Goal: Transaction & Acquisition: Purchase product/service

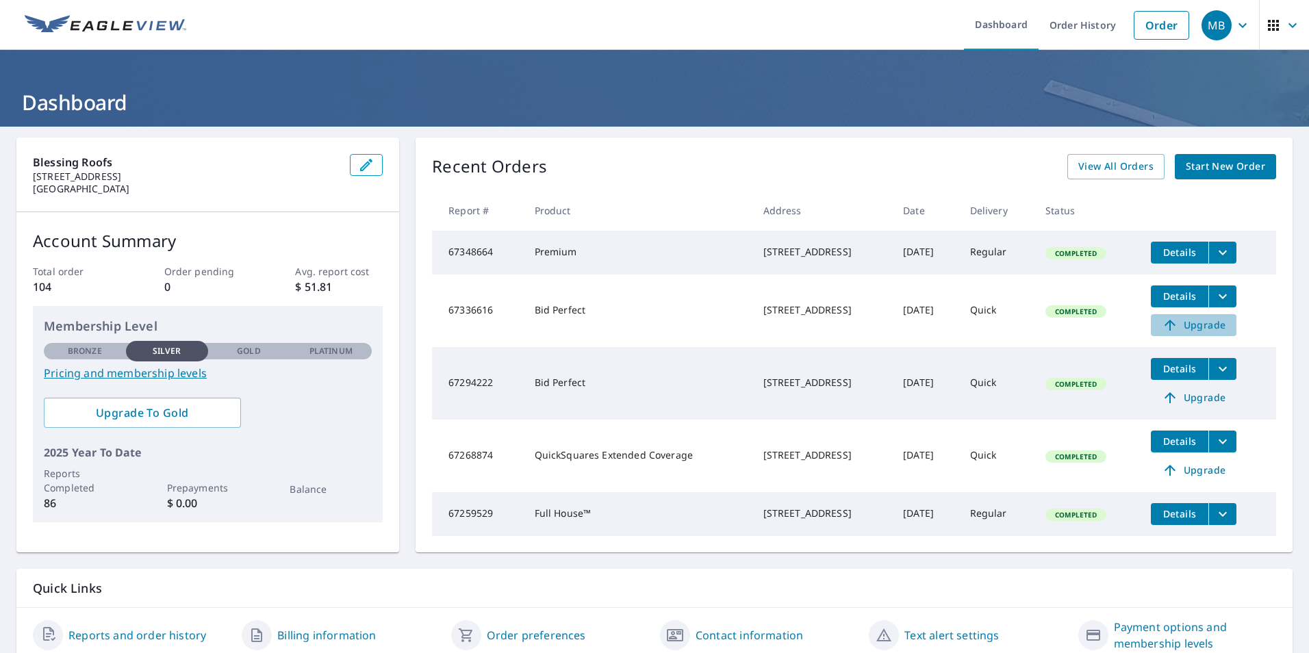
click at [1190, 332] on span "Upgrade" at bounding box center [1193, 325] width 69 height 16
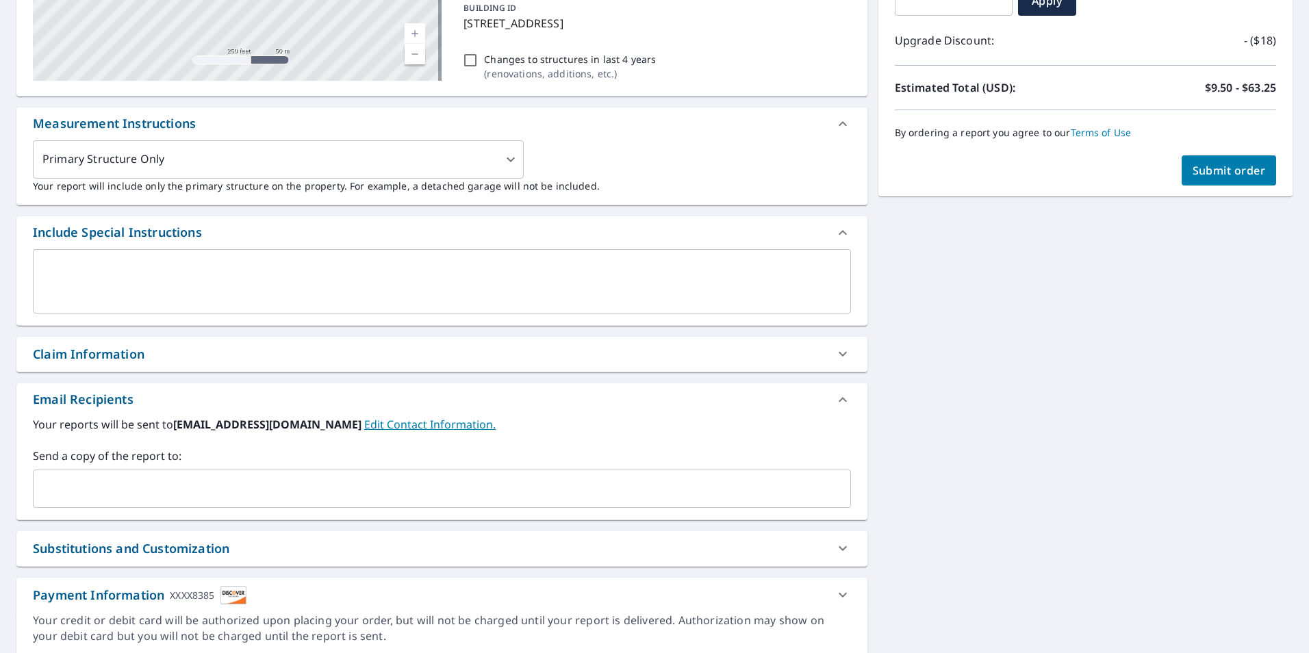
scroll to position [274, 0]
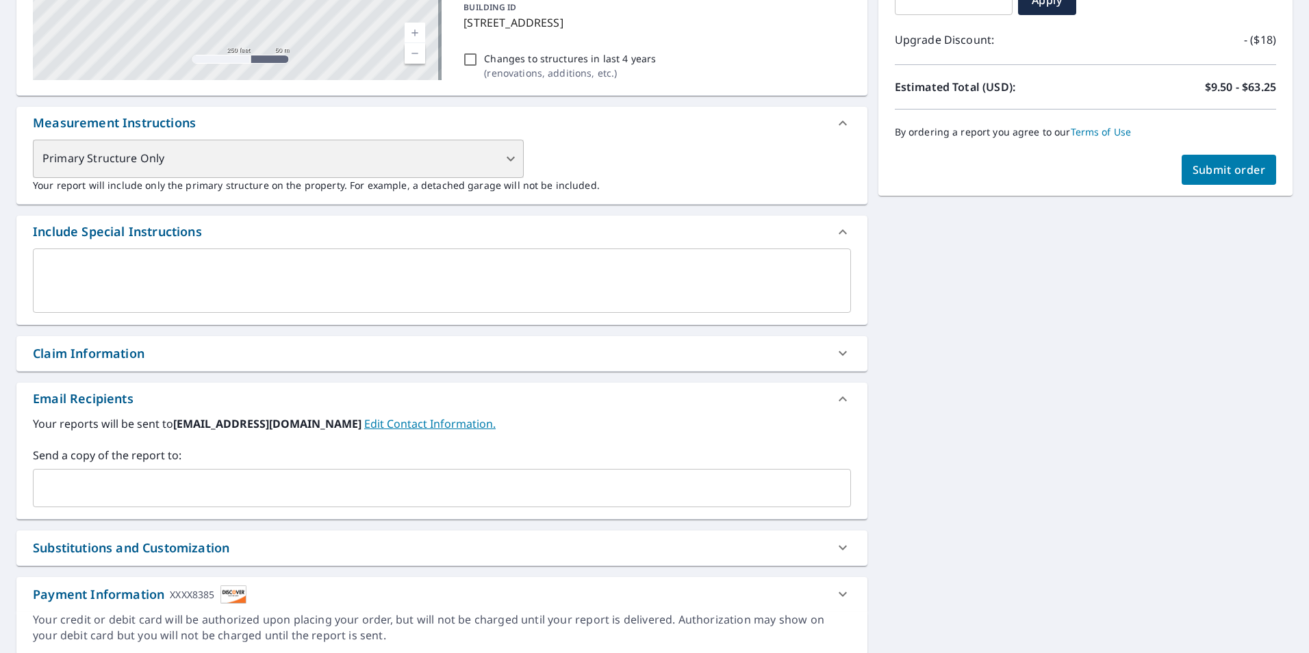
click at [509, 159] on div "Primary Structure Only" at bounding box center [278, 159] width 491 height 38
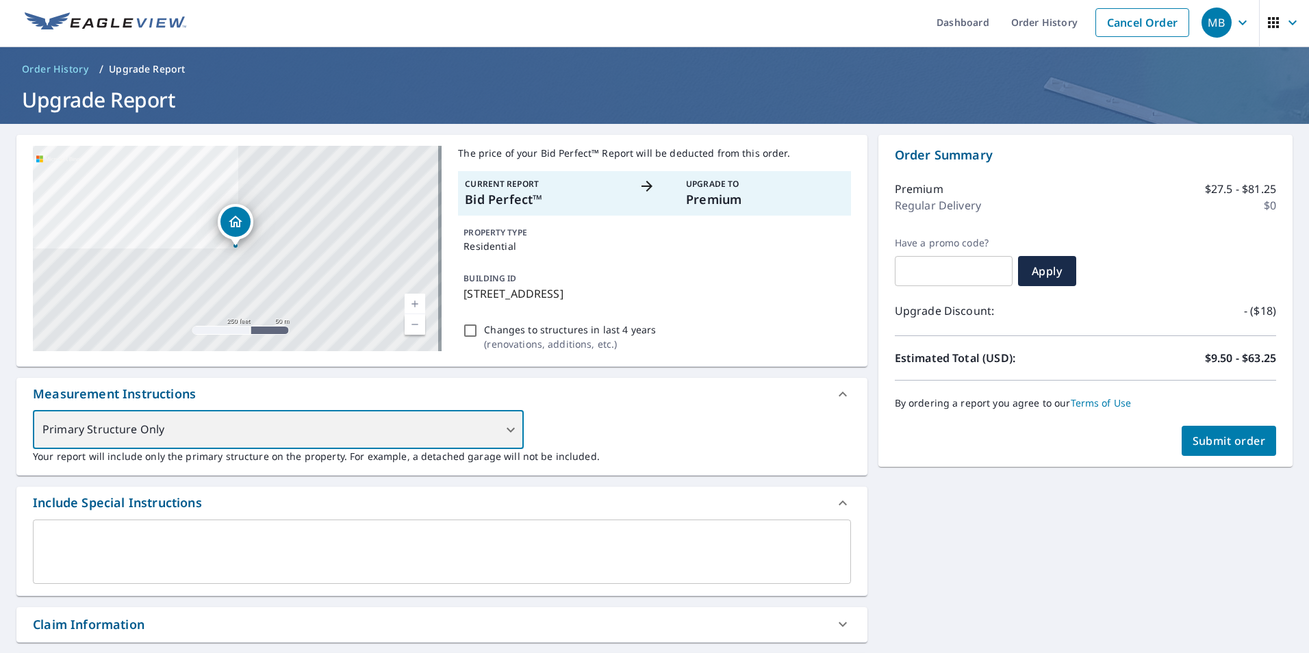
scroll to position [0, 0]
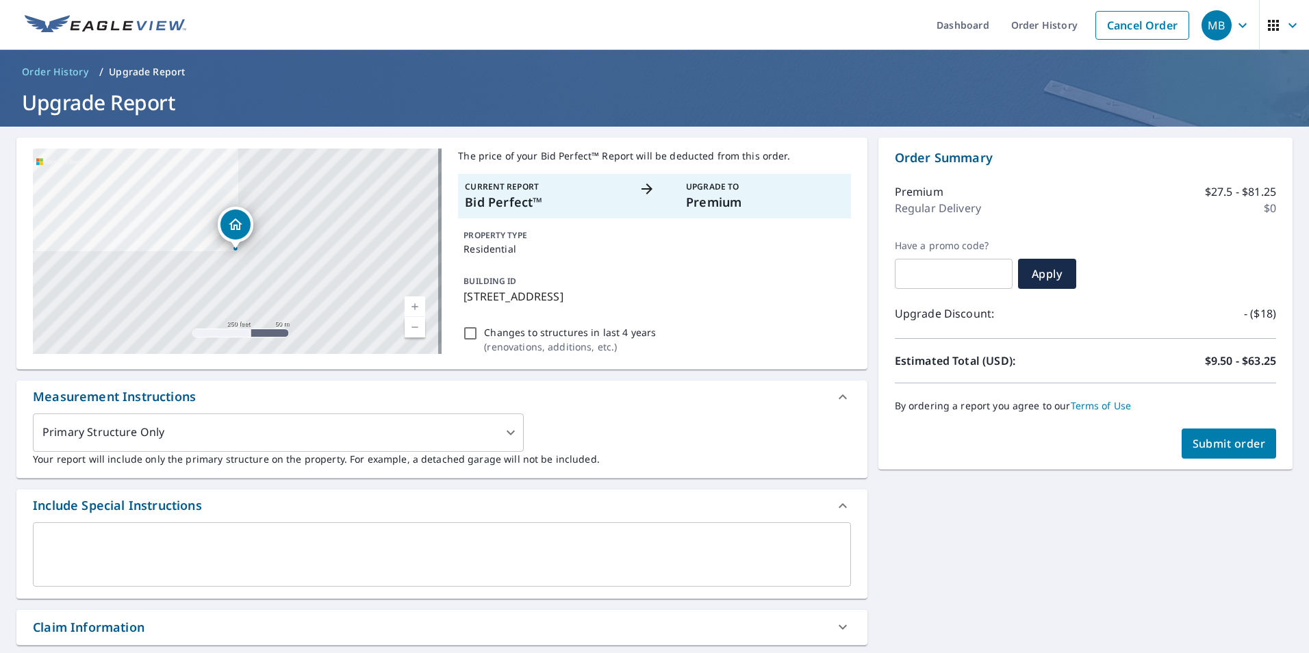
click at [664, 193] on div at bounding box center [654, 196] width 31 height 31
click at [949, 27] on link "Dashboard" at bounding box center [963, 25] width 75 height 50
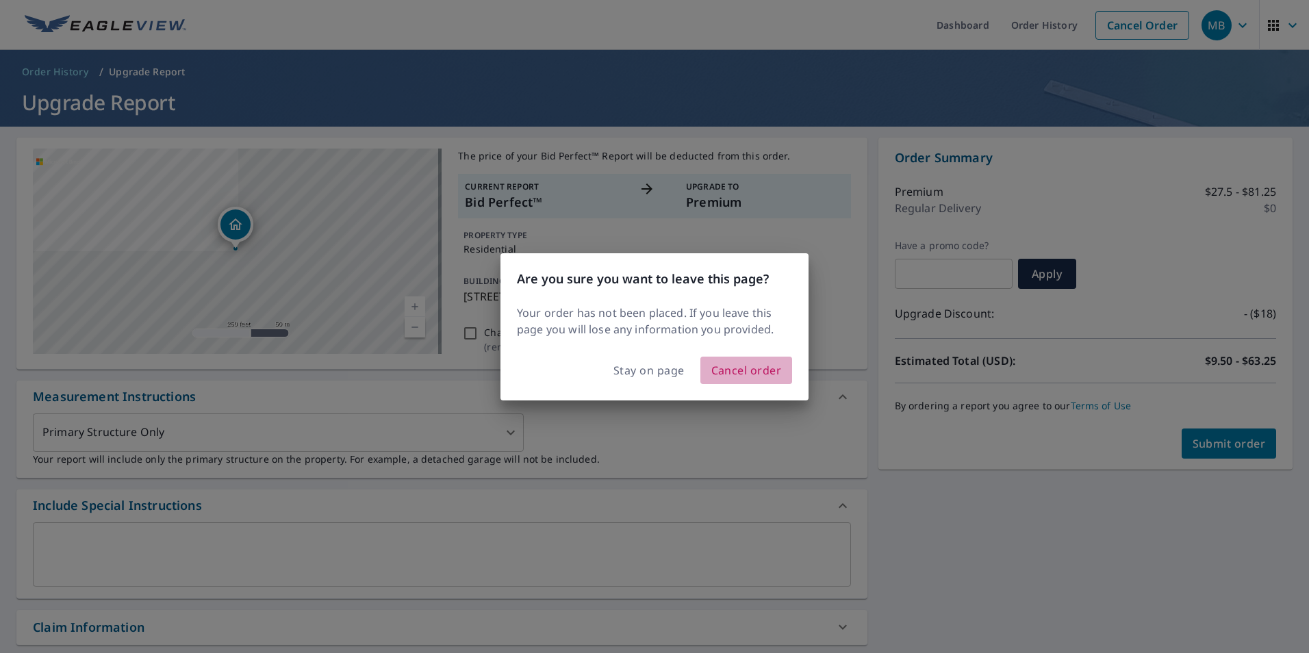
click at [761, 372] on span "Cancel order" at bounding box center [746, 370] width 71 height 19
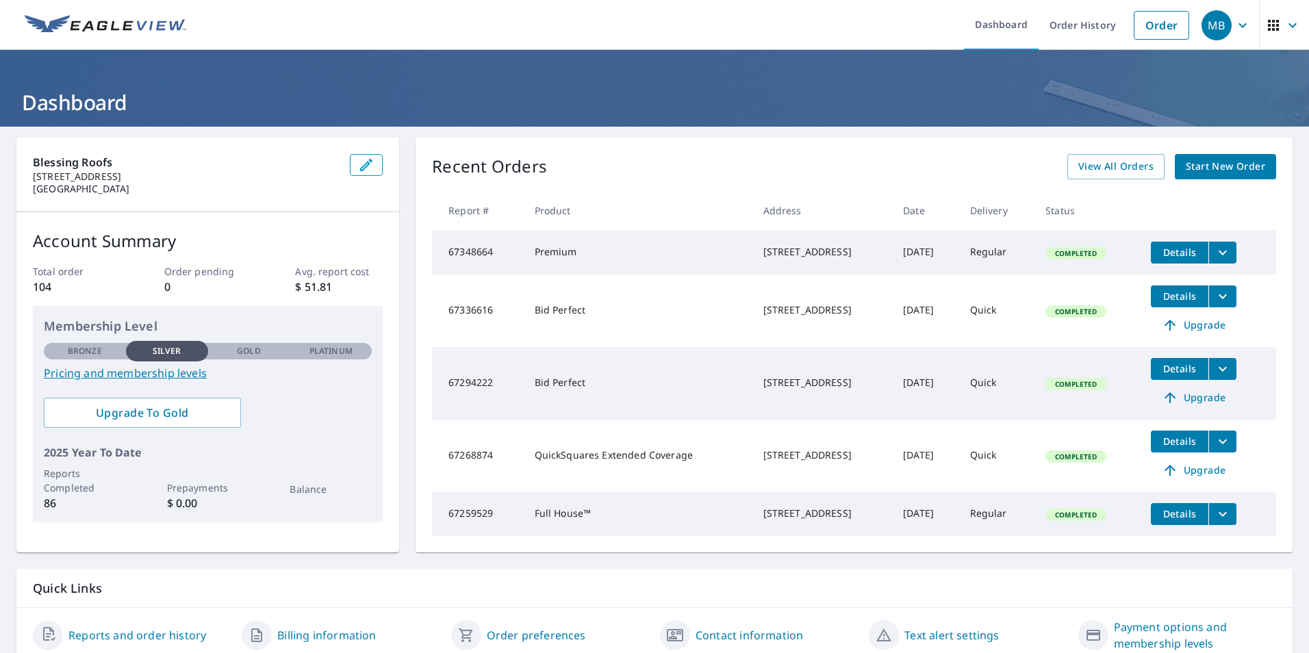
click at [1210, 160] on span "Start New Order" at bounding box center [1225, 166] width 79 height 17
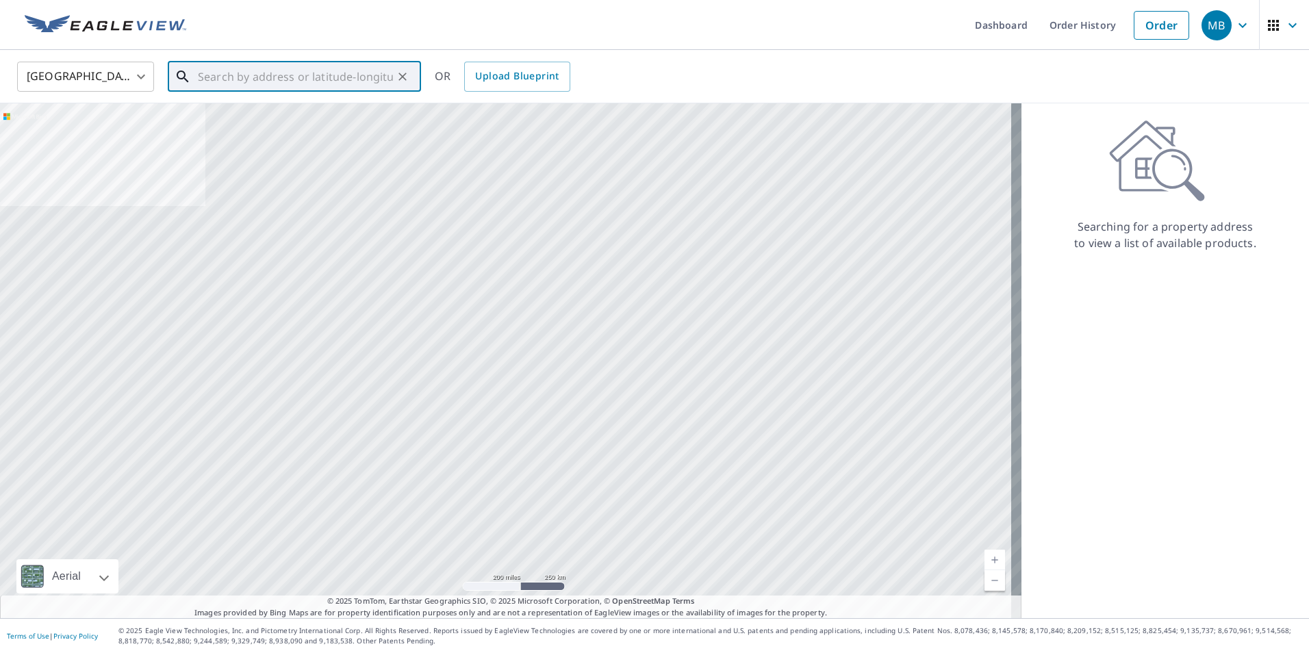
click at [275, 75] on input "text" at bounding box center [295, 77] width 195 height 38
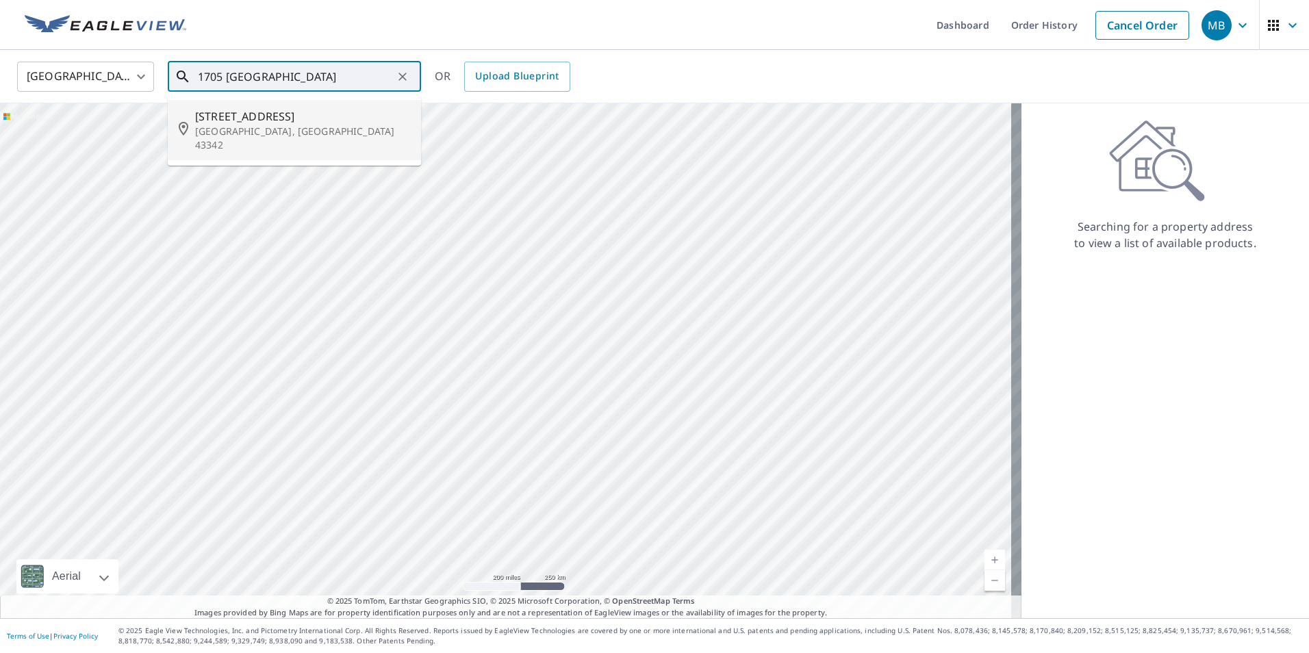
click at [242, 123] on span "[STREET_ADDRESS]" at bounding box center [302, 116] width 215 height 16
type input "[STREET_ADDRESS]"
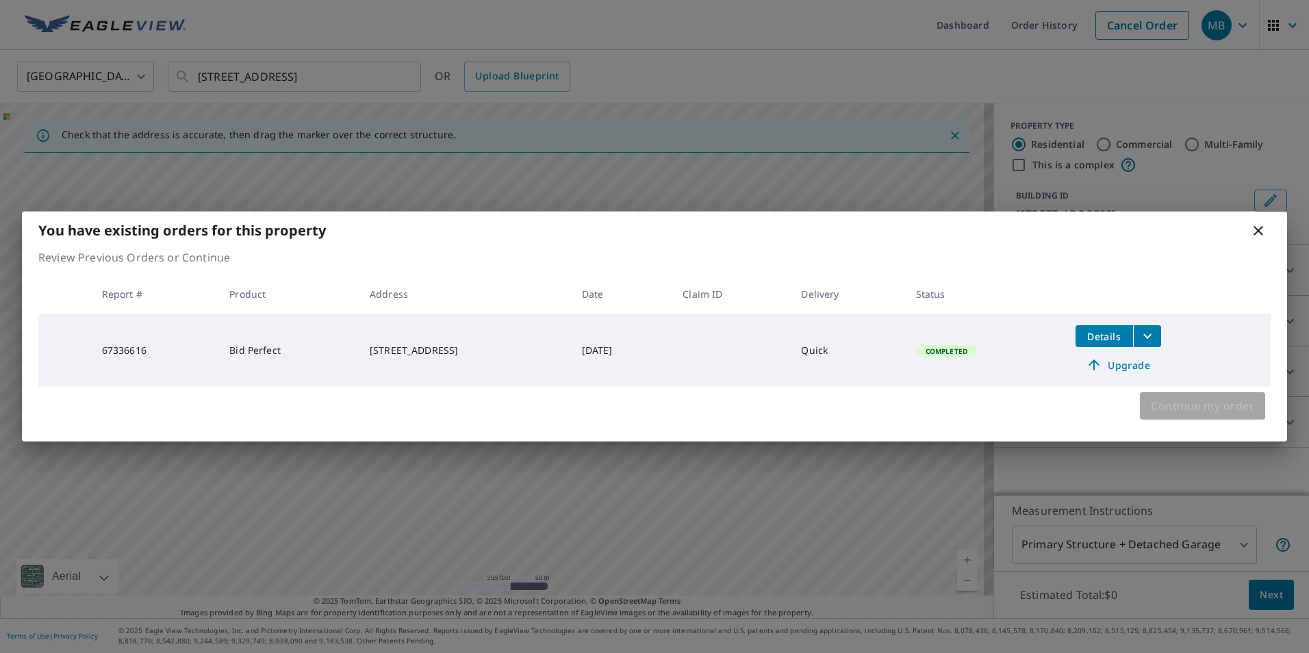
click at [1218, 410] on span "Continue my order" at bounding box center [1202, 405] width 103 height 19
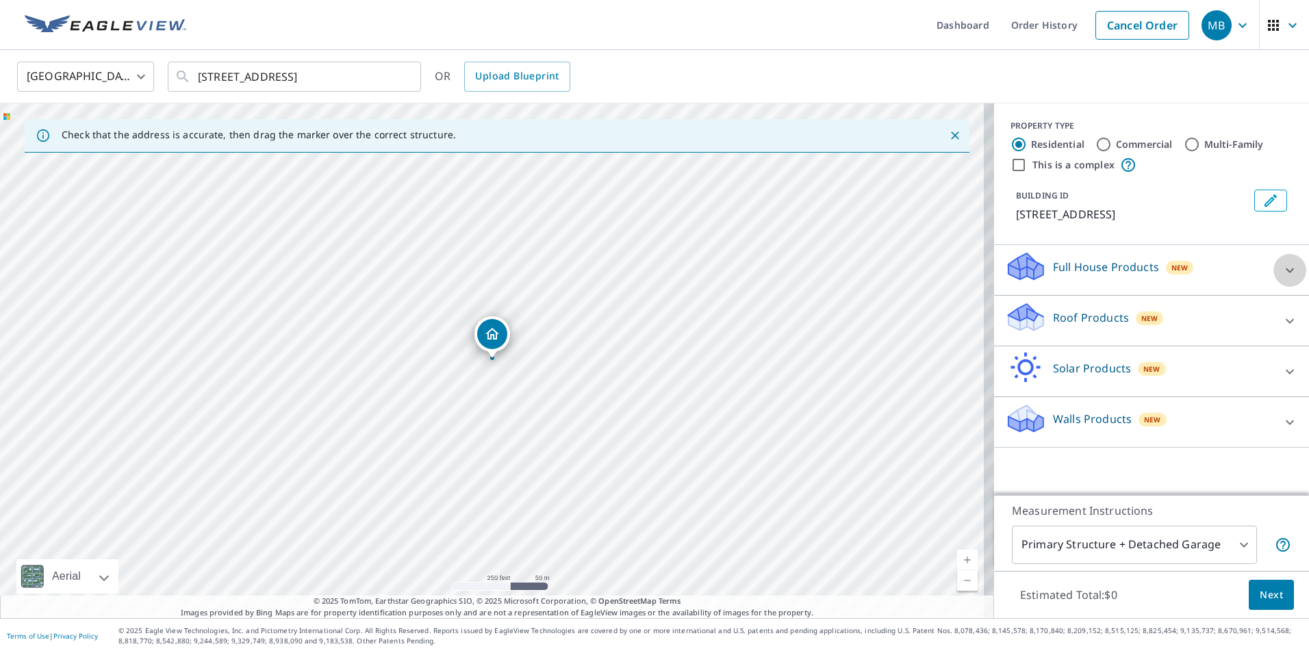
click at [1281, 279] on icon at bounding box center [1289, 270] width 16 height 16
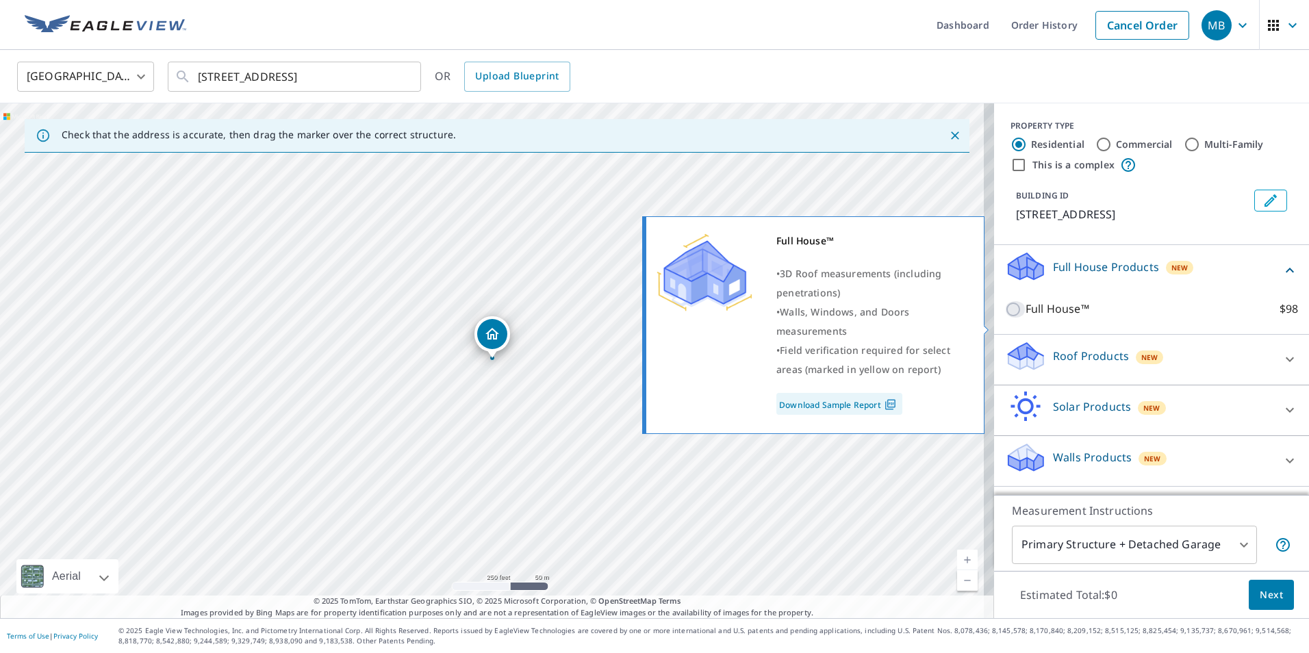
click at [1005, 318] on input "Full House™ $98" at bounding box center [1015, 309] width 21 height 16
checkbox input "true"
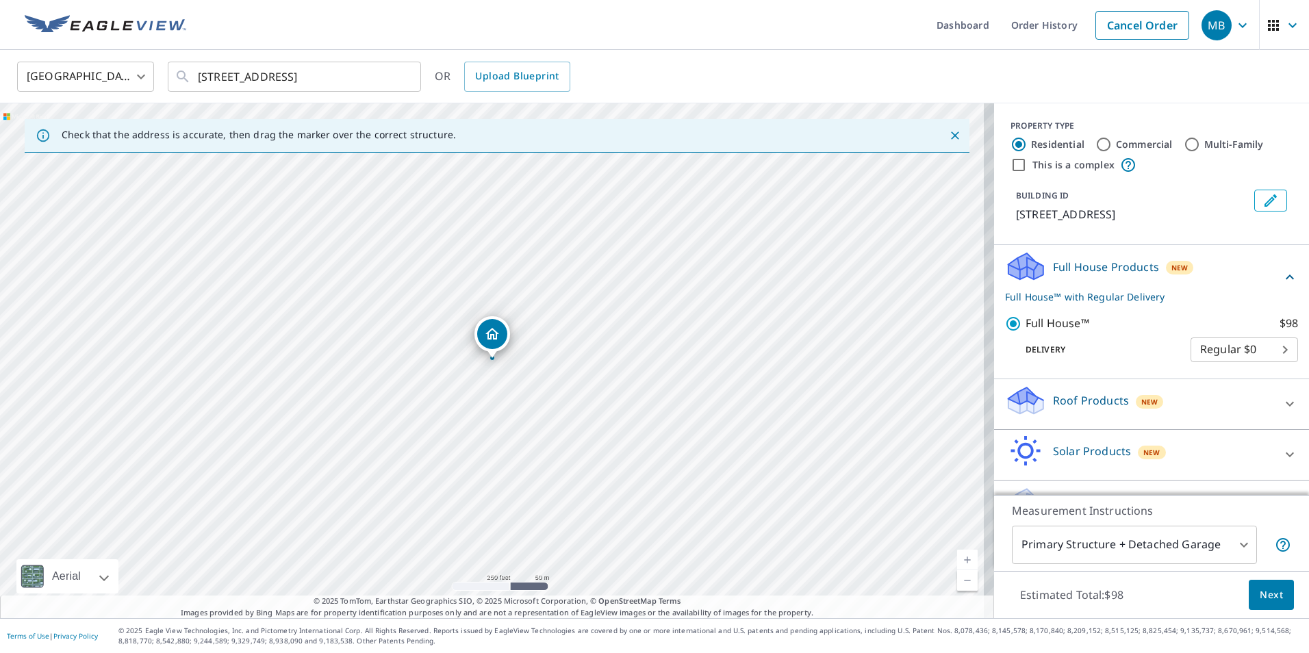
click at [1263, 594] on span "Next" at bounding box center [1271, 595] width 23 height 17
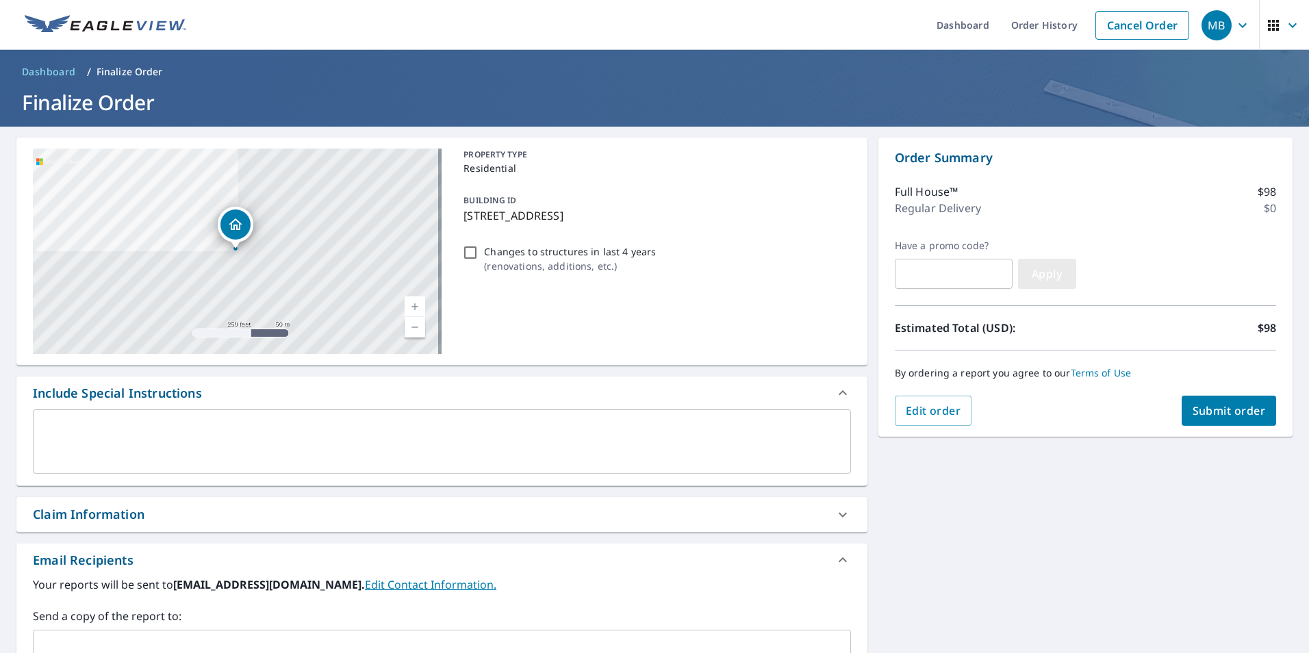
click at [1032, 273] on span "Apply" at bounding box center [1047, 273] width 36 height 15
click at [1227, 407] on span "Submit order" at bounding box center [1228, 410] width 73 height 15
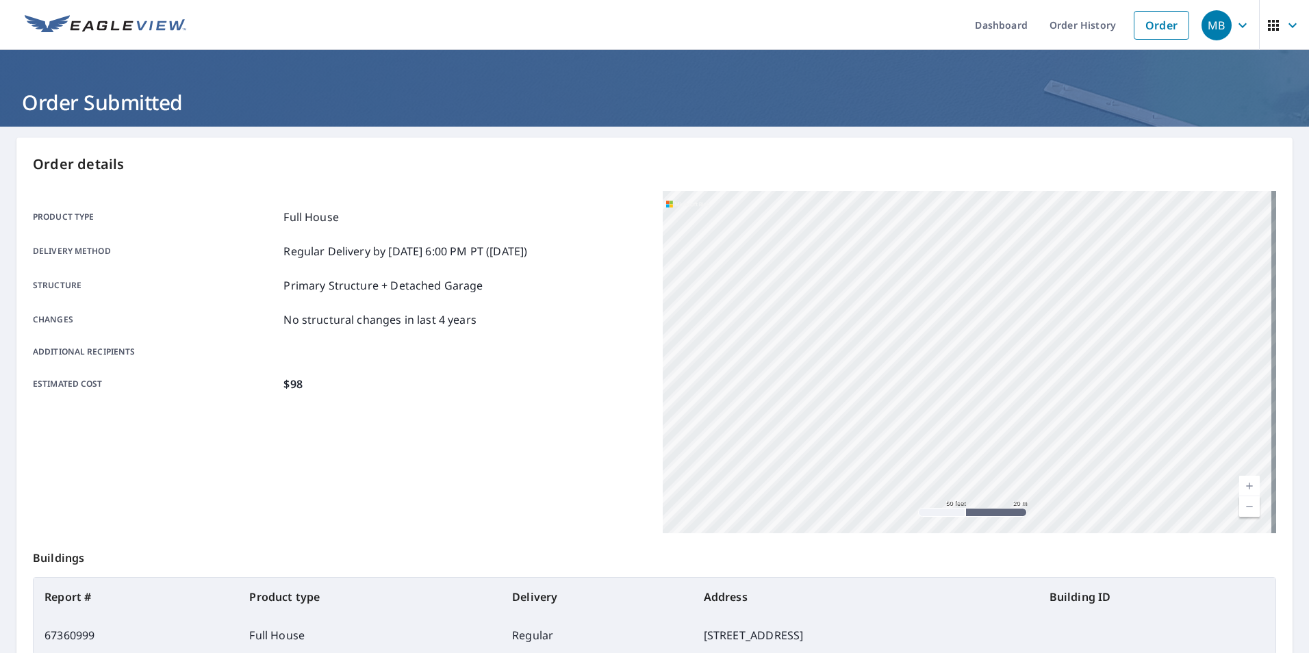
drag, startPoint x: 954, startPoint y: 324, endPoint x: 950, endPoint y: 575, distance: 250.6
click at [950, 575] on div "Order details Product type Full House Delivery method Regular Delivery by [DATE…" at bounding box center [654, 449] width 1276 height 622
drag, startPoint x: 974, startPoint y: 293, endPoint x: 880, endPoint y: 582, distance: 303.7
click at [882, 581] on div "Order details Product type Full House Delivery method Regular Delivery by [DATE…" at bounding box center [654, 449] width 1276 height 622
drag, startPoint x: 841, startPoint y: 481, endPoint x: 802, endPoint y: 440, distance: 56.2
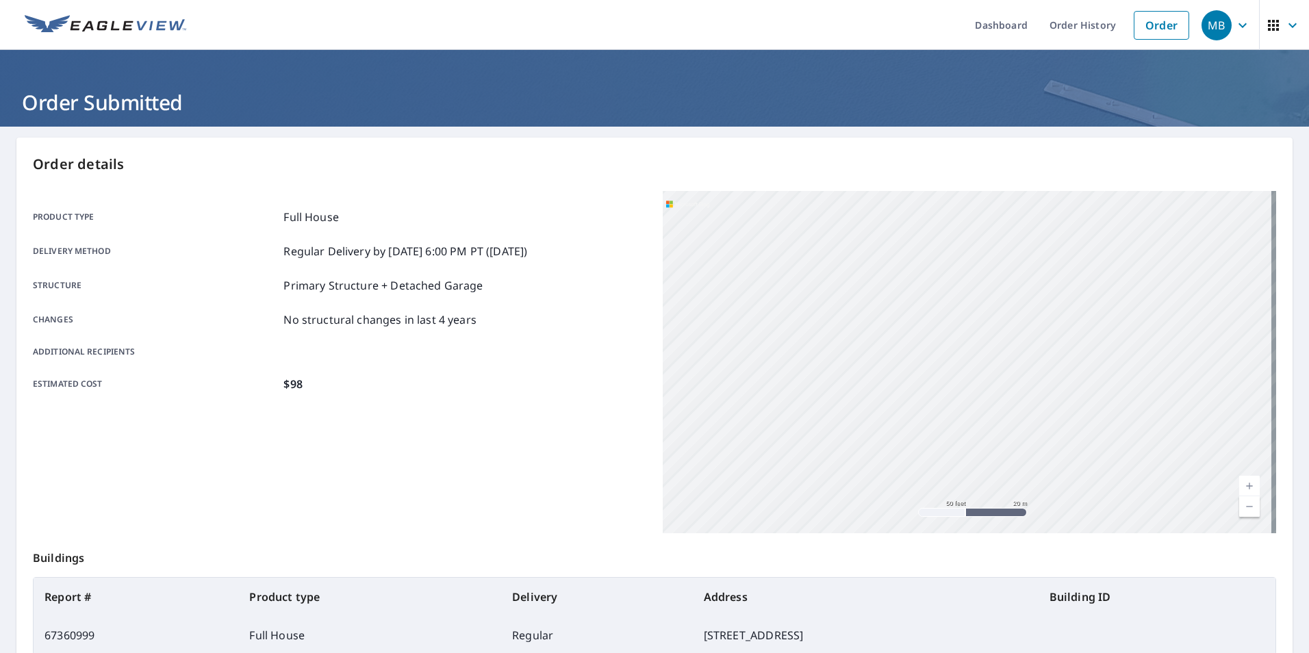
click at [802, 440] on div "[STREET_ADDRESS]" at bounding box center [969, 362] width 613 height 342
drag, startPoint x: 791, startPoint y: 438, endPoint x: 769, endPoint y: 431, distance: 22.3
drag, startPoint x: 739, startPoint y: 258, endPoint x: 797, endPoint y: 379, distance: 134.1
click at [797, 379] on icon "Dropped pin, building 1, Residential property, 1705 Prospect Mount Vernon Rd W …" at bounding box center [802, 378] width 14 height 12
drag, startPoint x: 1081, startPoint y: 358, endPoint x: 962, endPoint y: 387, distance: 122.7
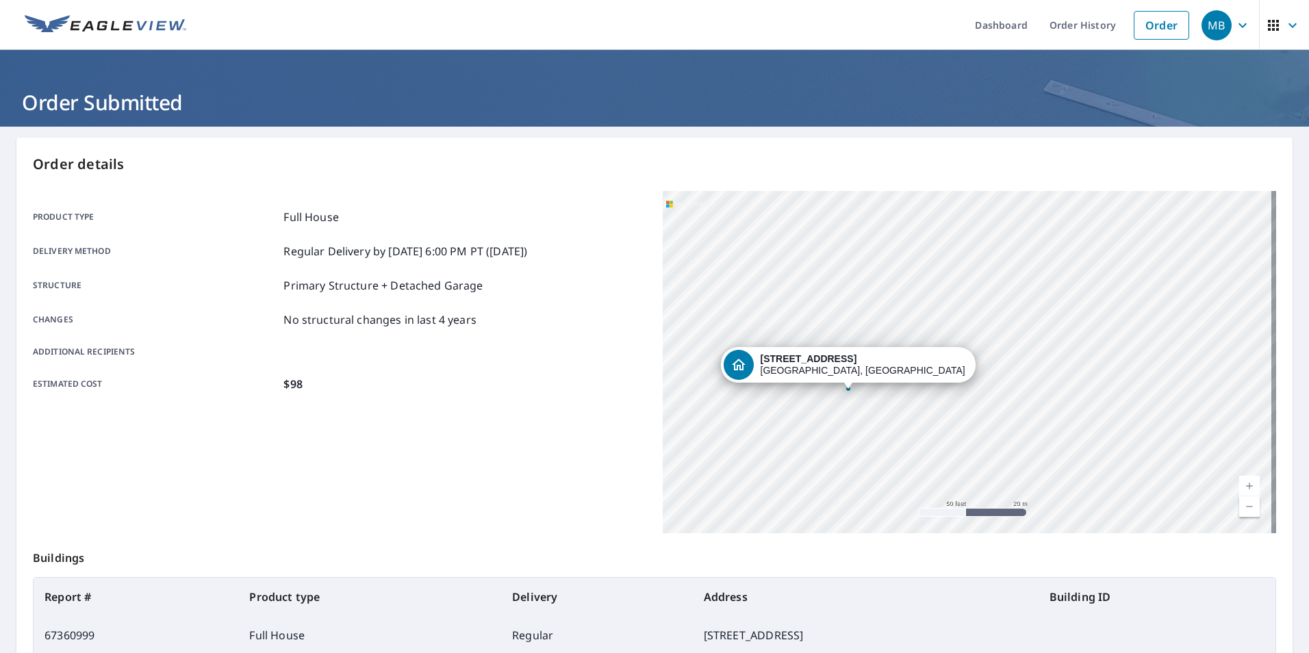
click at [962, 387] on div "[STREET_ADDRESS]" at bounding box center [969, 362] width 613 height 342
click at [984, 318] on div "[STREET_ADDRESS]" at bounding box center [969, 362] width 613 height 342
drag, startPoint x: 962, startPoint y: 344, endPoint x: 839, endPoint y: 394, distance: 133.2
click at [839, 394] on div "Dropped pin, building 1, Residential property, 1705 Prospect Mount Vernon Rd W …" at bounding box center [844, 386] width 30 height 30
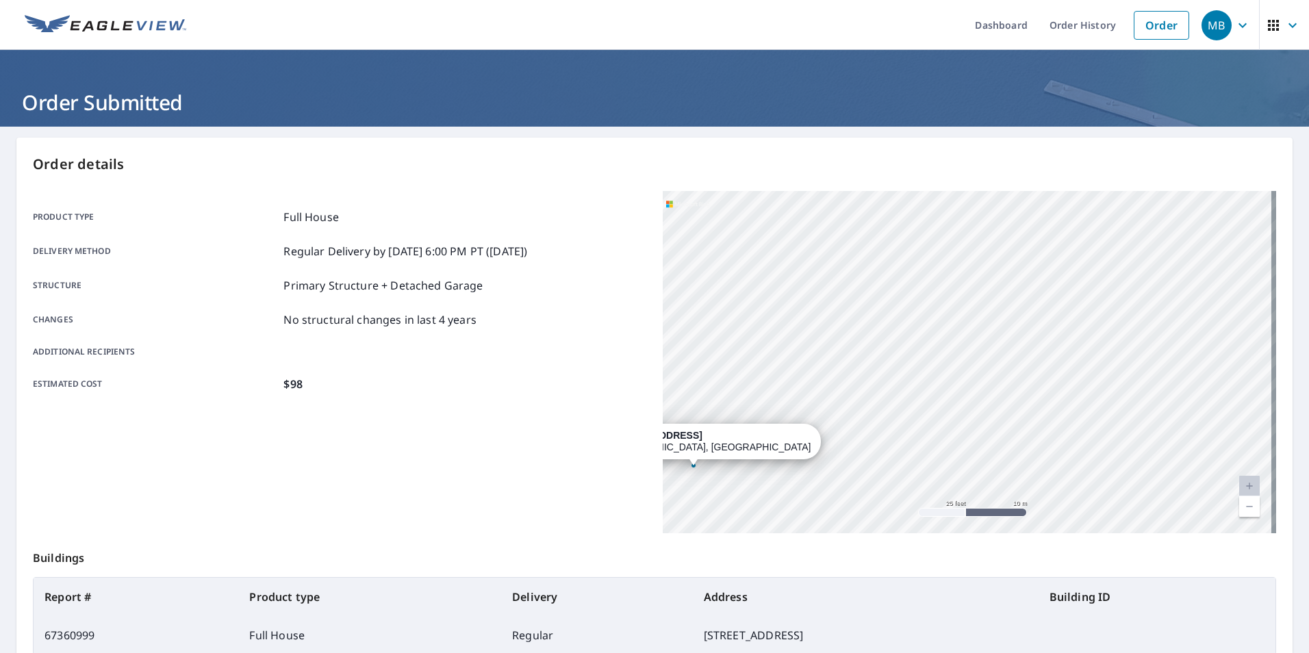
drag, startPoint x: 1113, startPoint y: 342, endPoint x: 973, endPoint y: 435, distance: 168.8
click at [973, 435] on div "[STREET_ADDRESS]" at bounding box center [969, 362] width 613 height 342
click at [1159, 27] on link "Order" at bounding box center [1161, 25] width 55 height 29
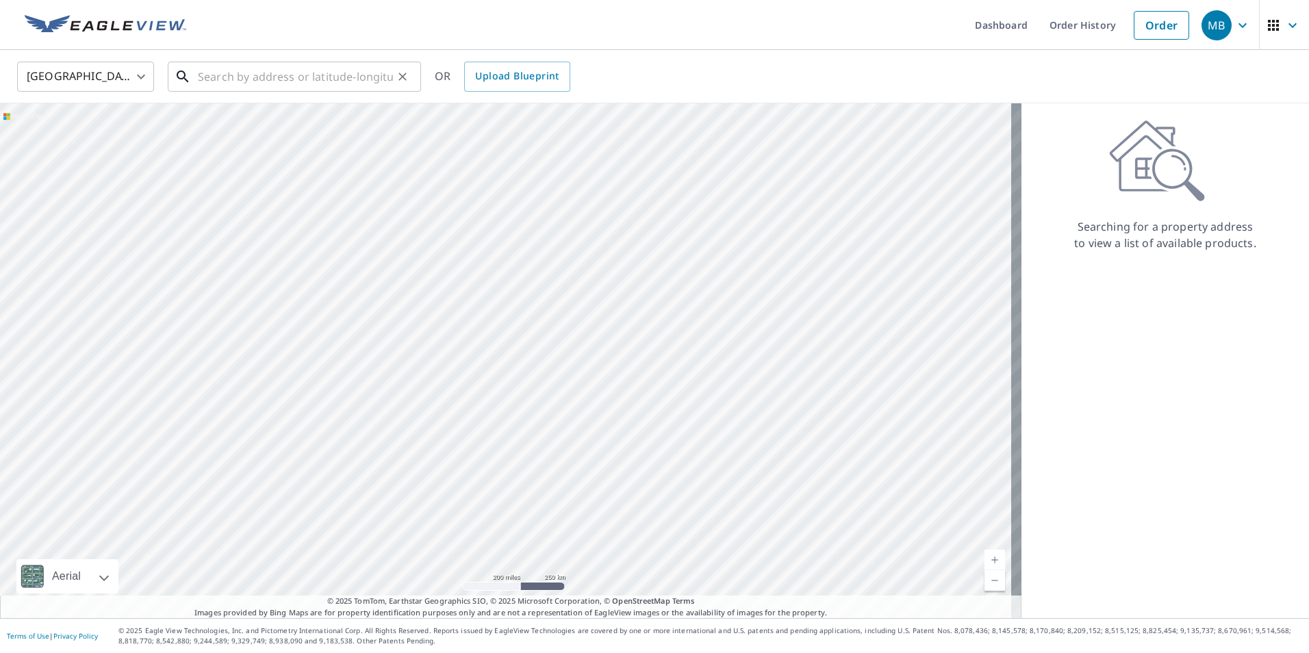
click at [282, 75] on input "text" at bounding box center [295, 77] width 195 height 38
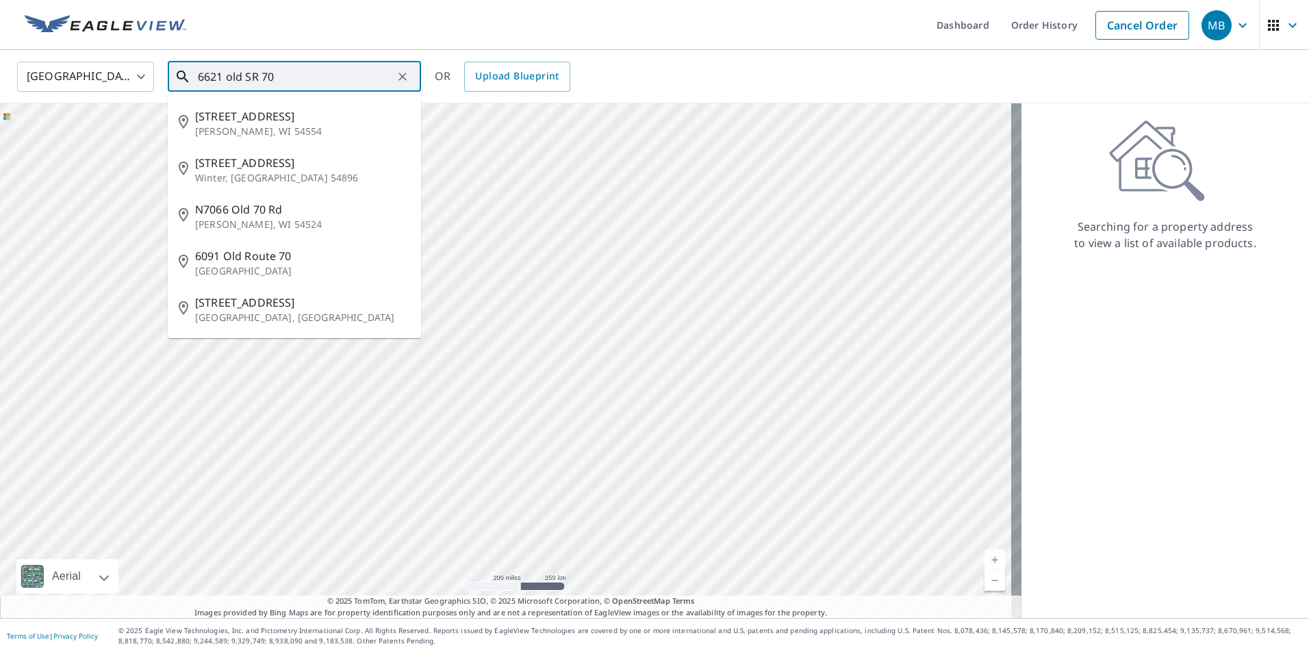
drag, startPoint x: 259, startPoint y: 71, endPoint x: 245, endPoint y: 77, distance: 15.0
click at [245, 77] on input "6621 old SR 70" at bounding box center [295, 77] width 195 height 38
click at [224, 77] on input "6621 old 70" at bounding box center [295, 77] width 195 height 38
drag, startPoint x: 252, startPoint y: 74, endPoint x: 228, endPoint y: 78, distance: 24.3
click at [228, 78] on input "6621 route old 70" at bounding box center [295, 77] width 195 height 38
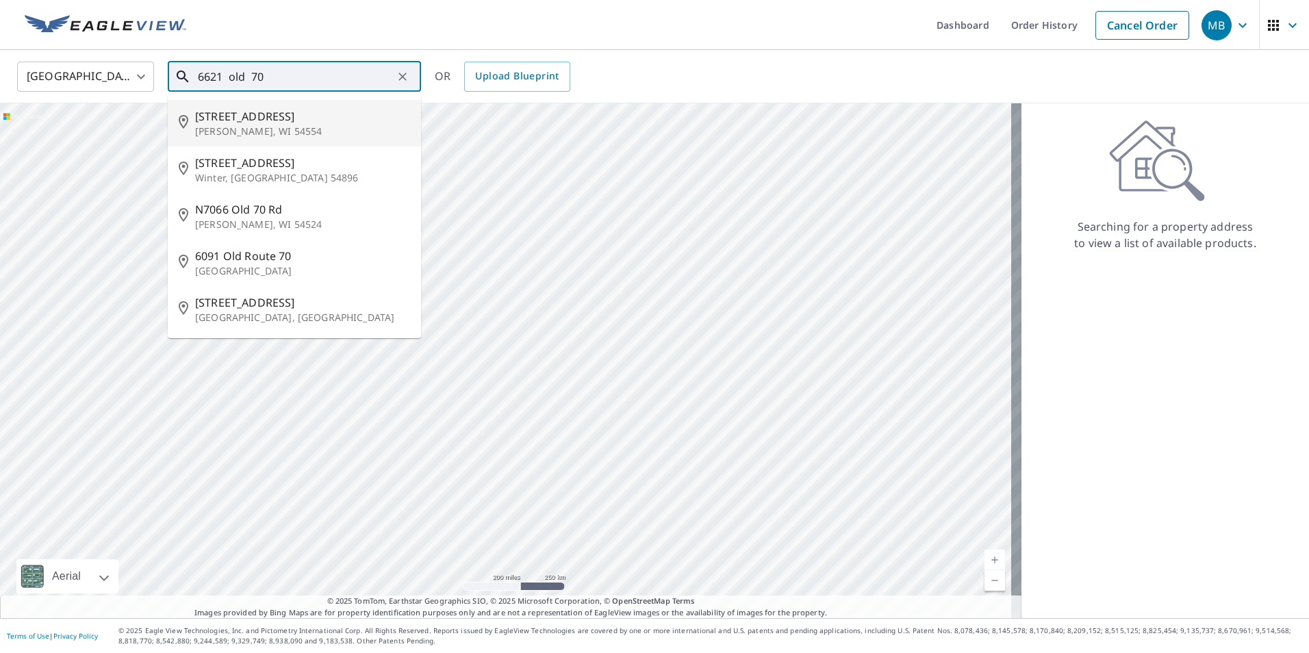
click at [272, 68] on input "6621 old 70" at bounding box center [295, 77] width 195 height 38
type input "6621 old 70 rd"
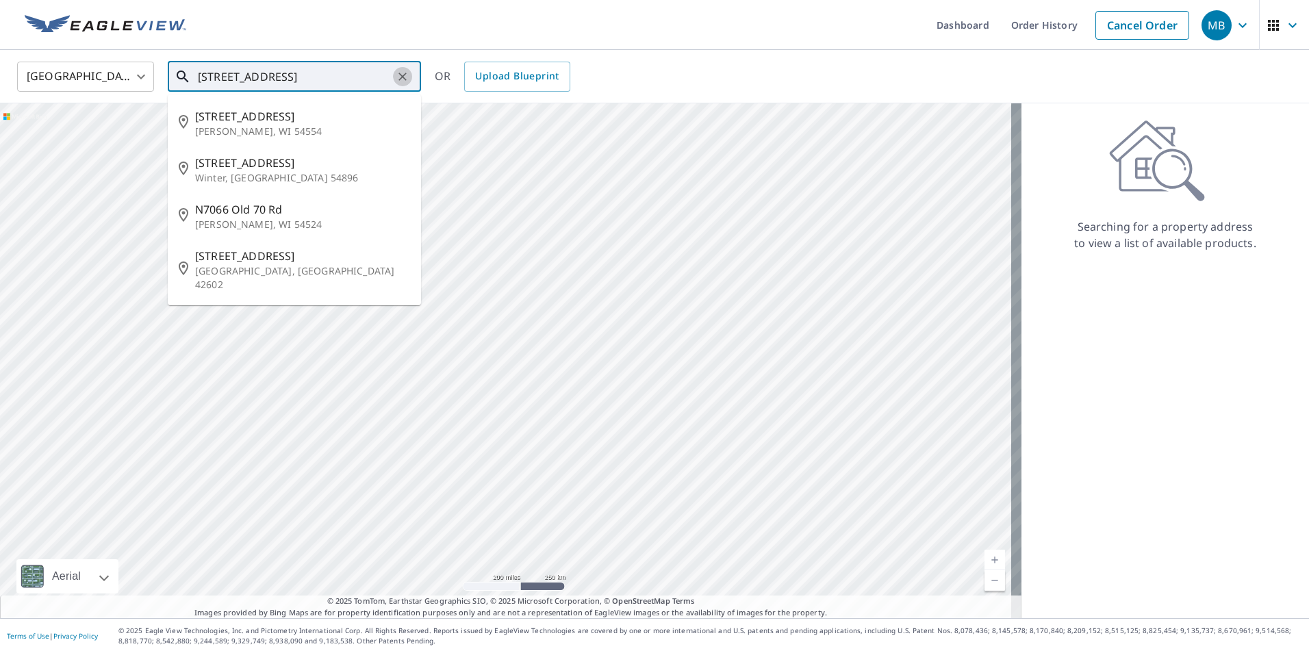
click at [400, 78] on icon "Clear" at bounding box center [402, 77] width 8 height 8
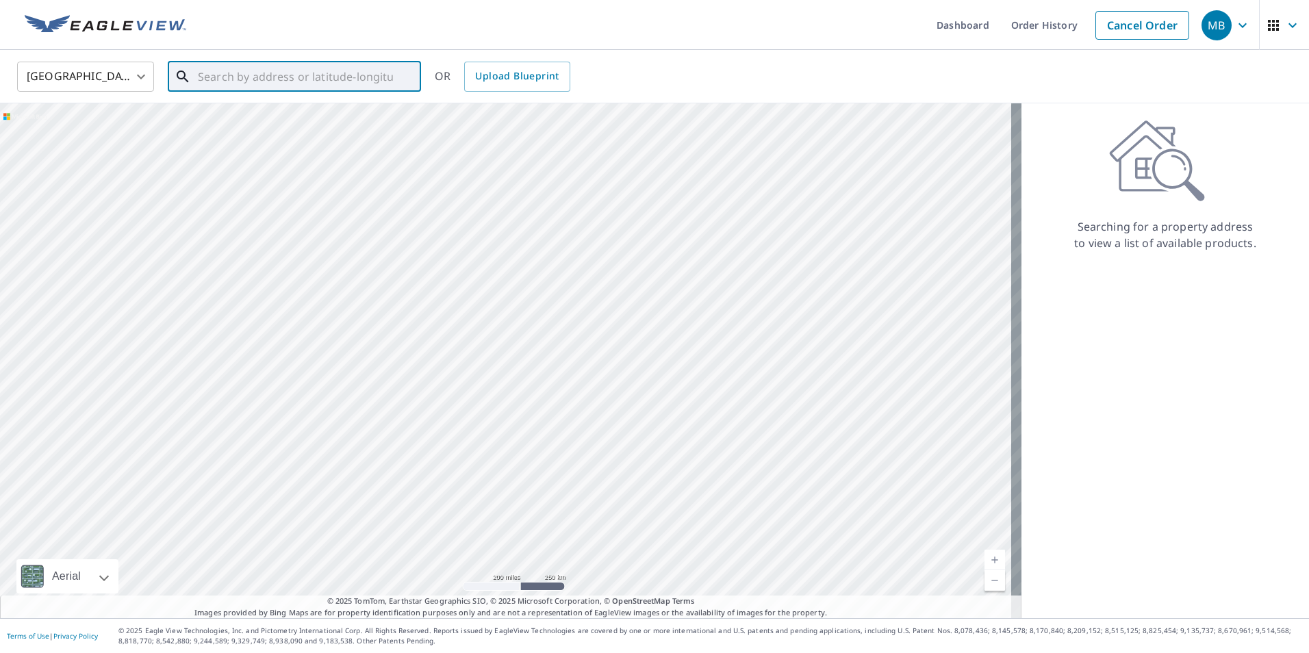
click at [292, 77] on input "text" at bounding box center [295, 77] width 195 height 38
paste input "6621 Old 70 Rd, South Charleston, OH 45368"
type input "6621 Old 70 Rd, South Charleston, OH 45368"
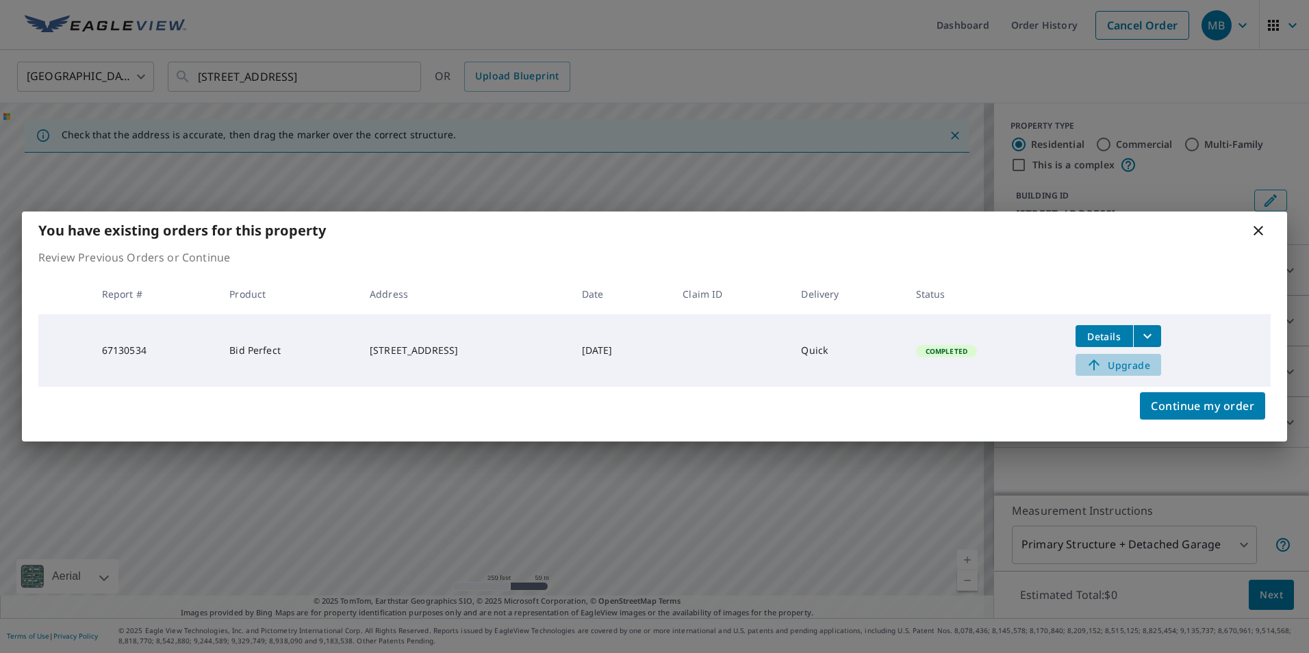
click at [1145, 362] on span "Upgrade" at bounding box center [1118, 365] width 69 height 16
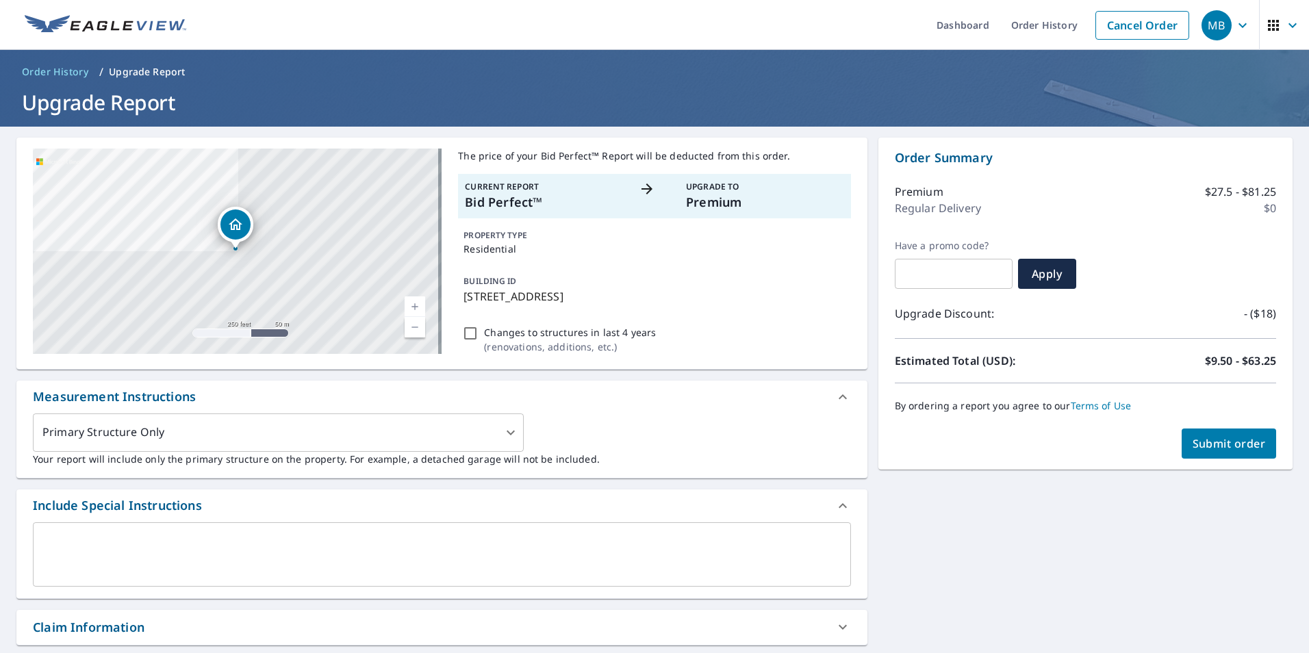
click at [1223, 442] on span "Submit order" at bounding box center [1228, 443] width 73 height 15
